Goal: Task Accomplishment & Management: Use online tool/utility

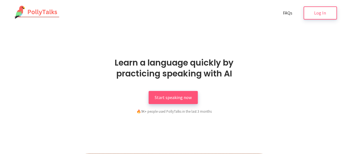
click at [184, 101] on link "Start speaking now" at bounding box center [173, 97] width 49 height 13
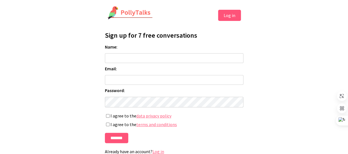
click at [120, 58] on input "Name:" at bounding box center [174, 58] width 139 height 10
type input "*********"
click at [142, 80] on input "Email:" at bounding box center [174, 80] width 139 height 10
type input "**********"
click at [114, 138] on input "*******" at bounding box center [116, 137] width 23 height 10
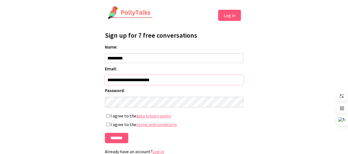
click at [164, 83] on input "**********" at bounding box center [174, 80] width 139 height 10
type input "**********"
click at [118, 138] on input "*******" at bounding box center [116, 137] width 23 height 10
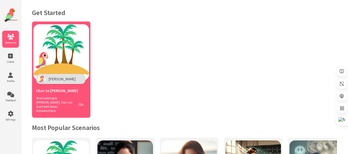
click at [54, 78] on span "Polly" at bounding box center [62, 78] width 27 height 5
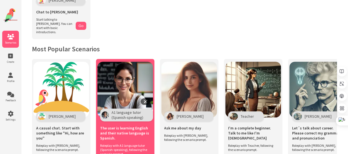
scroll to position [83, 0]
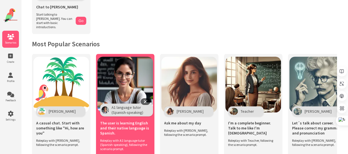
click at [124, 87] on img at bounding box center [125, 84] width 56 height 56
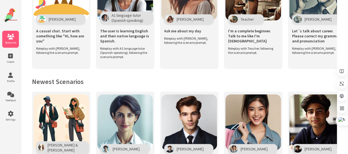
scroll to position [92, 0]
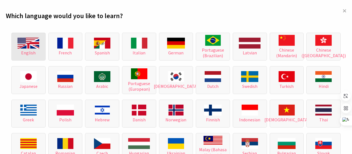
click at [35, 46] on img at bounding box center [29, 43] width 22 height 11
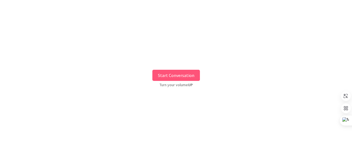
click at [176, 78] on button "Start Conversation" at bounding box center [176, 75] width 48 height 11
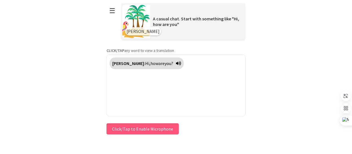
click at [147, 126] on button "Click/Tap to Enable Microphone" at bounding box center [143, 128] width 72 height 11
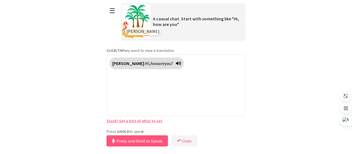
click at [135, 140] on button "Press and Hold to Speak" at bounding box center [137, 140] width 61 height 11
click at [135, 140] on button "Press and Hold to Speak" at bounding box center [135, 140] width 61 height 11
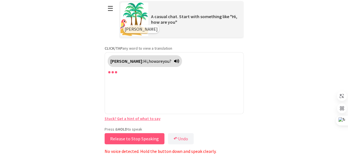
click at [122, 136] on button "Release to Stop Speaking" at bounding box center [135, 138] width 60 height 11
click at [137, 136] on button "Release to Stop Speaking" at bounding box center [135, 138] width 60 height 11
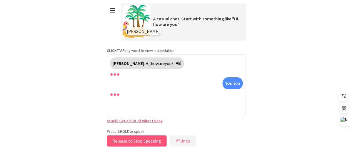
scroll to position [0, 0]
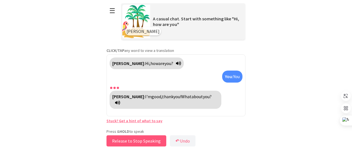
click at [137, 136] on button "Release to Stop Speaking" at bounding box center [137, 140] width 60 height 11
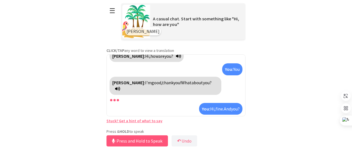
scroll to position [20, 0]
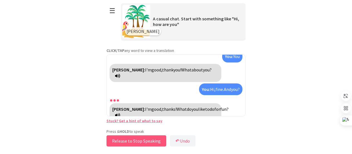
click at [133, 139] on button "Release to Stop Speaking" at bounding box center [137, 140] width 60 height 11
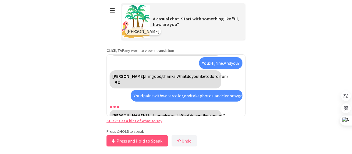
scroll to position [59, 0]
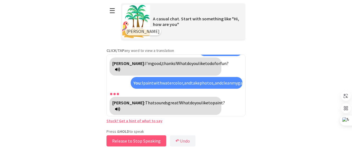
click at [133, 139] on button "Release to Stop Speaking" at bounding box center [137, 140] width 60 height 11
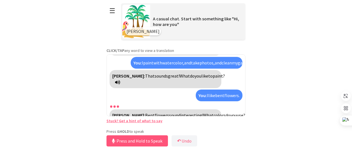
scroll to position [92, 0]
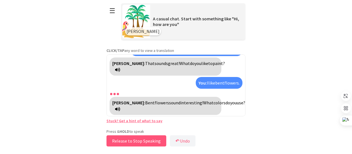
click at [133, 139] on button "Release to Stop Speaking" at bounding box center [137, 140] width 60 height 11
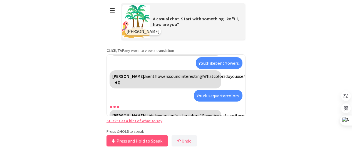
scroll to position [124, 0]
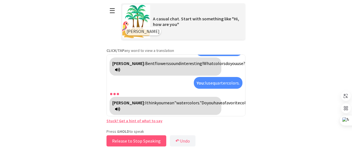
click at [133, 139] on button "Release to Stop Speaking" at bounding box center [137, 140] width 60 height 11
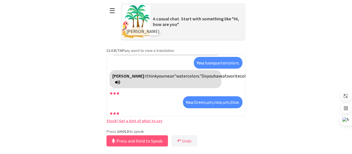
scroll to position [169, 0]
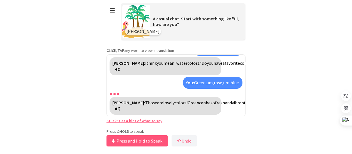
click at [120, 107] on icon at bounding box center [117, 108] width 5 height 4
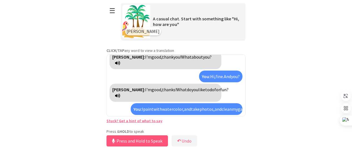
scroll to position [0, 0]
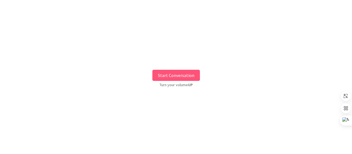
click at [166, 77] on button "Start Conversation" at bounding box center [176, 75] width 48 height 11
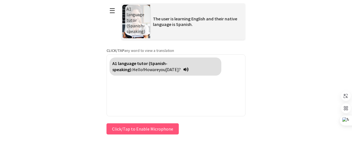
click at [184, 69] on icon at bounding box center [186, 69] width 5 height 4
click at [184, 68] on icon at bounding box center [186, 69] width 5 height 4
click at [156, 129] on button "Click/Tap to Enable Microphone" at bounding box center [143, 128] width 72 height 11
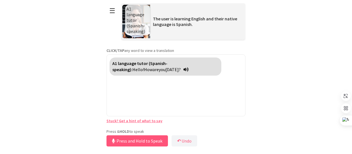
click at [184, 69] on icon at bounding box center [186, 69] width 5 height 4
click at [184, 67] on icon at bounding box center [186, 69] width 5 height 4
click at [184, 68] on icon at bounding box center [186, 69] width 5 height 4
